Goal: Find specific page/section: Find specific page/section

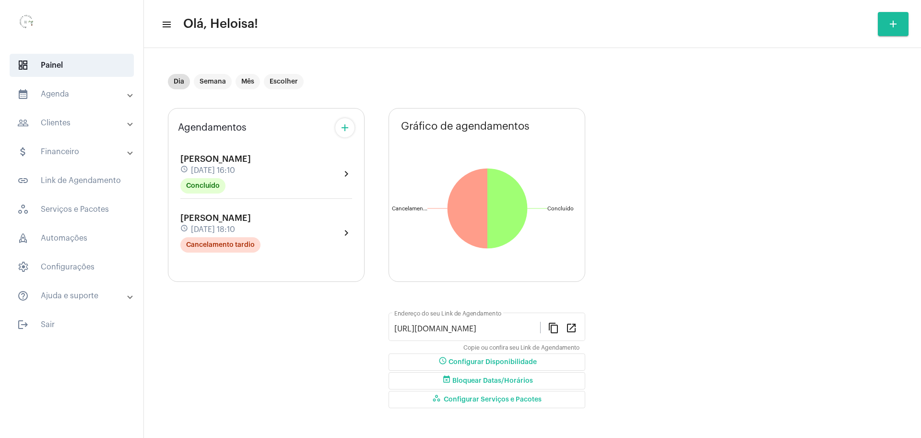
click at [377, 45] on mat-toolbar "menu Olá, Heloisa! add" at bounding box center [532, 24] width 777 height 48
click at [178, 86] on mat-chip "Dia" at bounding box center [179, 81] width 22 height 15
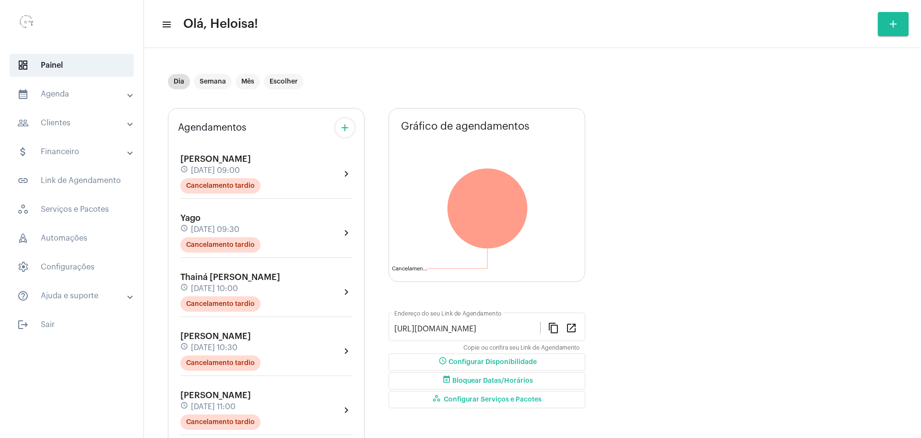
click at [71, 125] on mat-panel-title "people_outline Clientes" at bounding box center [72, 123] width 111 height 12
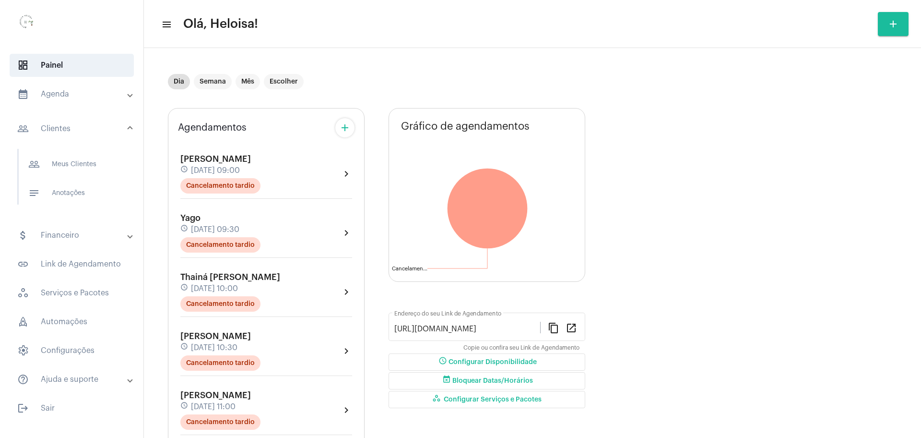
click at [66, 126] on mat-panel-title "people_outline Clientes" at bounding box center [72, 129] width 111 height 12
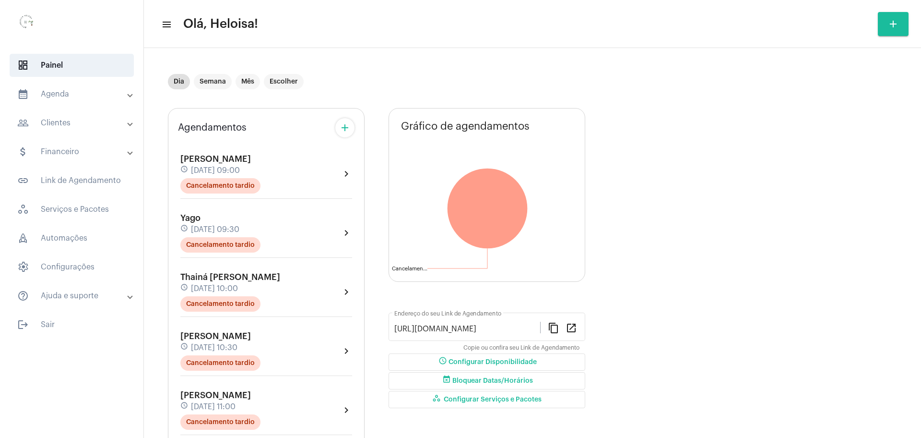
click at [70, 131] on mat-expansion-panel-header "people_outline Clientes" at bounding box center [75, 122] width 138 height 23
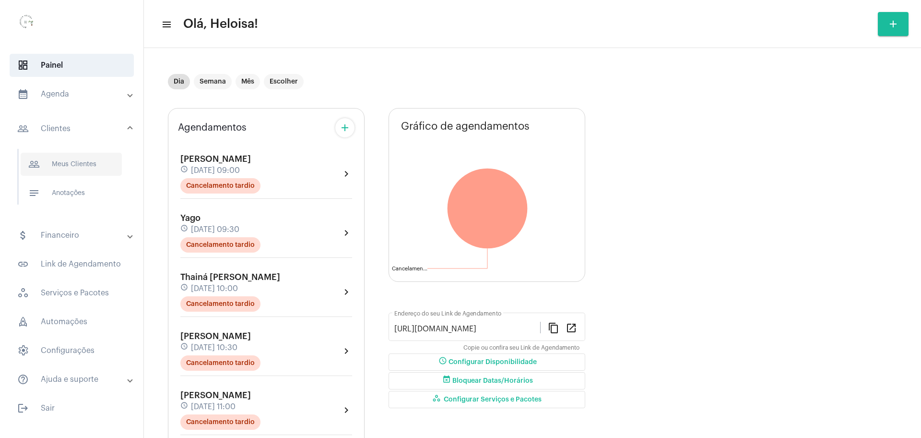
click at [70, 164] on span "people_outline Meus Clientes" at bounding box center [71, 164] width 101 height 23
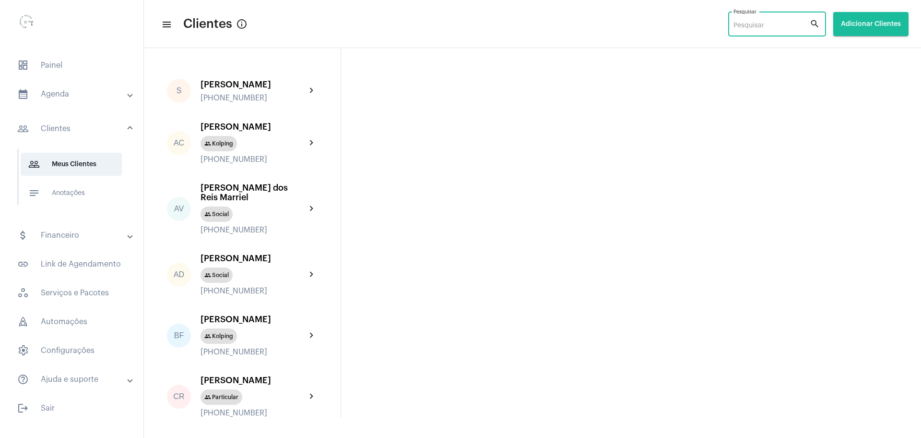
click at [754, 23] on input "Pesquisar" at bounding box center [772, 26] width 76 height 8
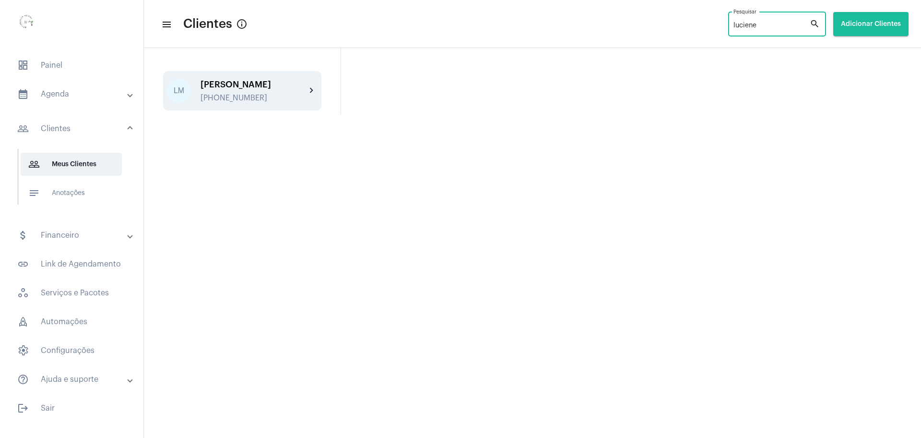
type input "luciene"
click at [238, 85] on div "[PERSON_NAME]" at bounding box center [254, 85] width 106 height 10
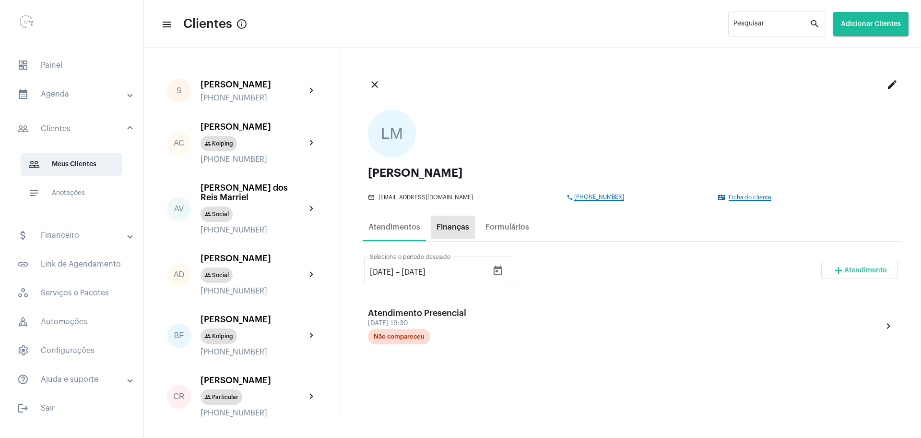
click at [449, 225] on div "Finanças" at bounding box center [453, 227] width 33 height 9
